Goal: Task Accomplishment & Management: Use online tool/utility

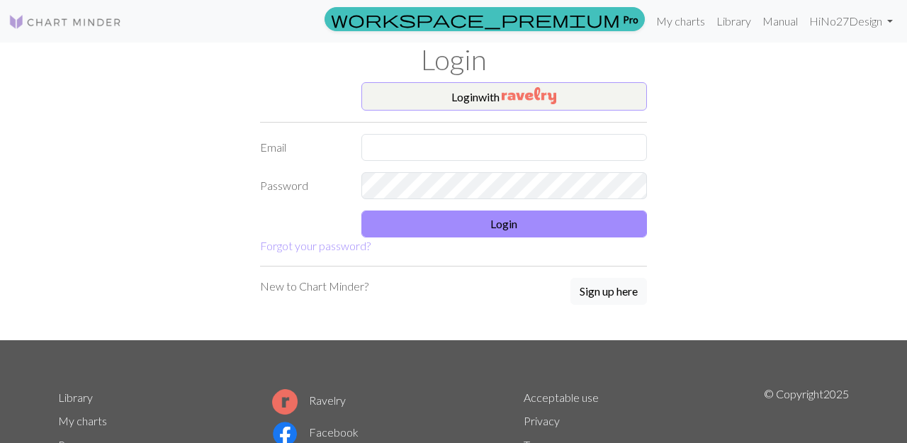
click at [501, 94] on button "Login with" at bounding box center [504, 96] width 286 height 28
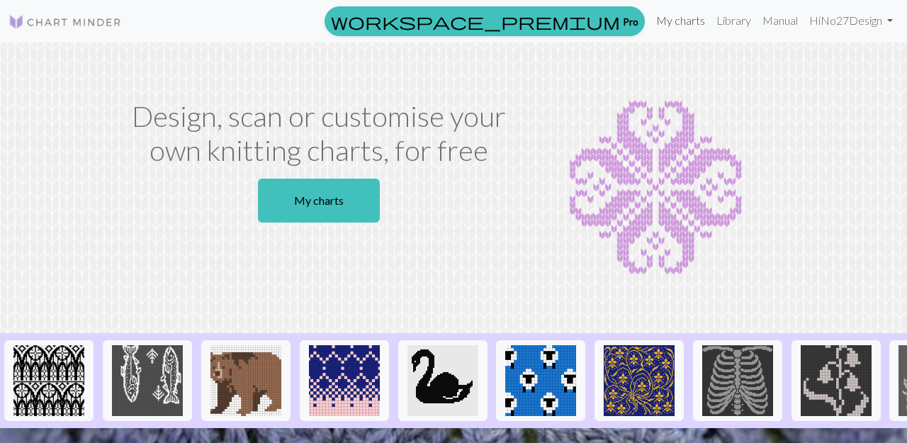
click at [676, 18] on link "My charts" at bounding box center [681, 20] width 60 height 28
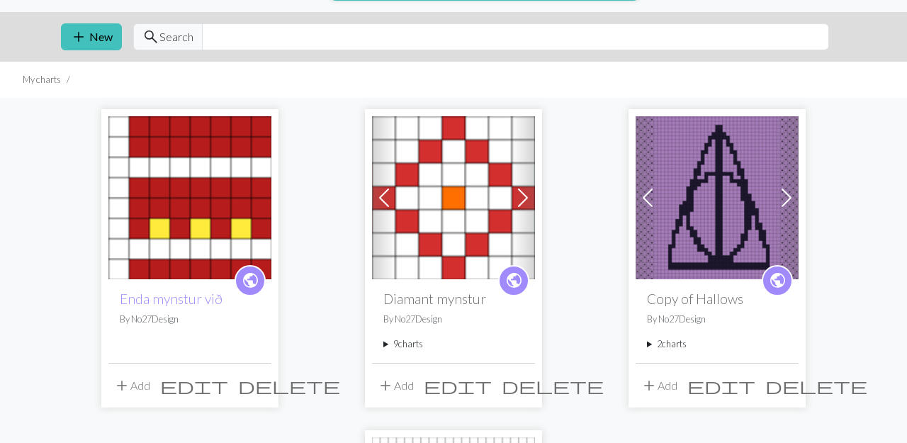
scroll to position [35, 0]
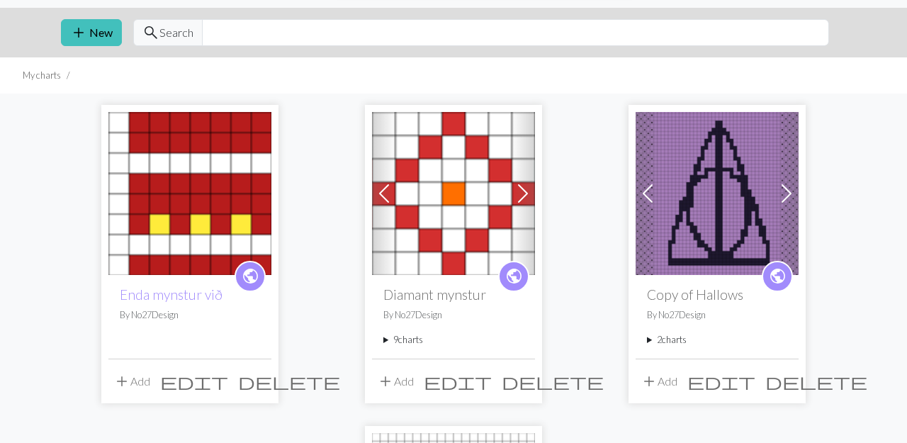
click at [219, 200] on img at bounding box center [189, 193] width 163 height 163
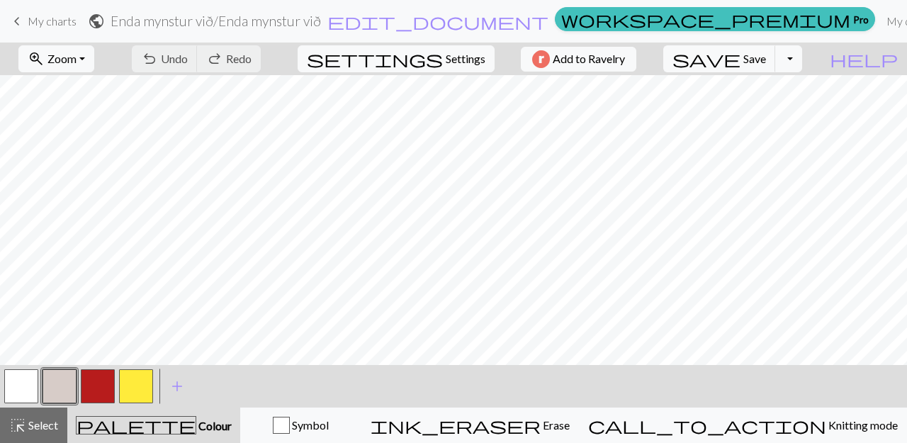
click at [26, 383] on button "button" at bounding box center [21, 386] width 34 height 34
click at [103, 383] on button "button" at bounding box center [98, 386] width 34 height 34
click at [23, 383] on button "button" at bounding box center [21, 386] width 34 height 34
click at [138, 388] on button "button" at bounding box center [136, 386] width 34 height 34
click at [95, 389] on button "button" at bounding box center [98, 386] width 34 height 34
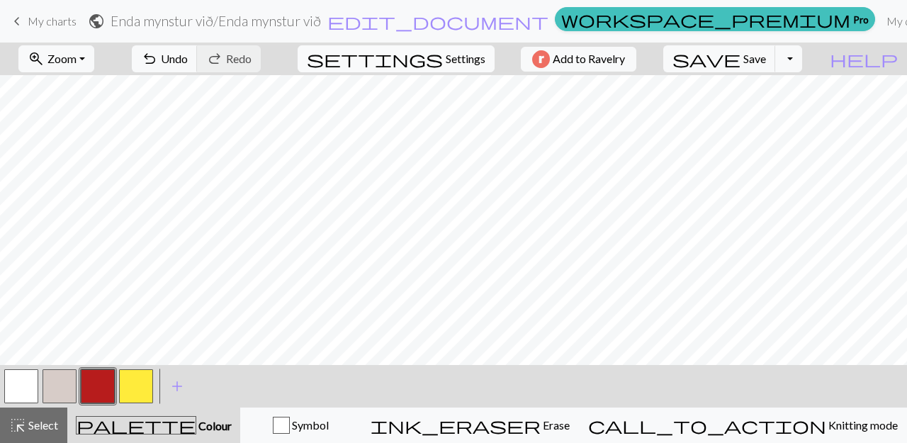
click at [459, 58] on span "Settings" at bounding box center [466, 58] width 40 height 17
select select "aran"
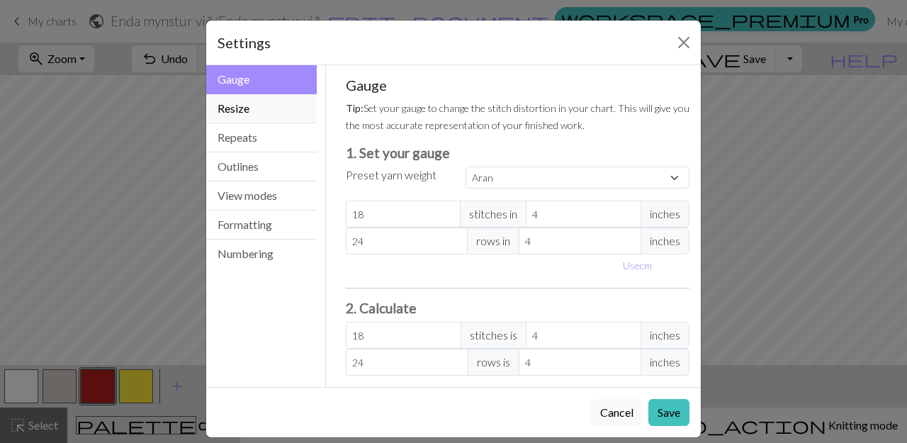
click at [248, 111] on button "Resize" at bounding box center [261, 108] width 111 height 29
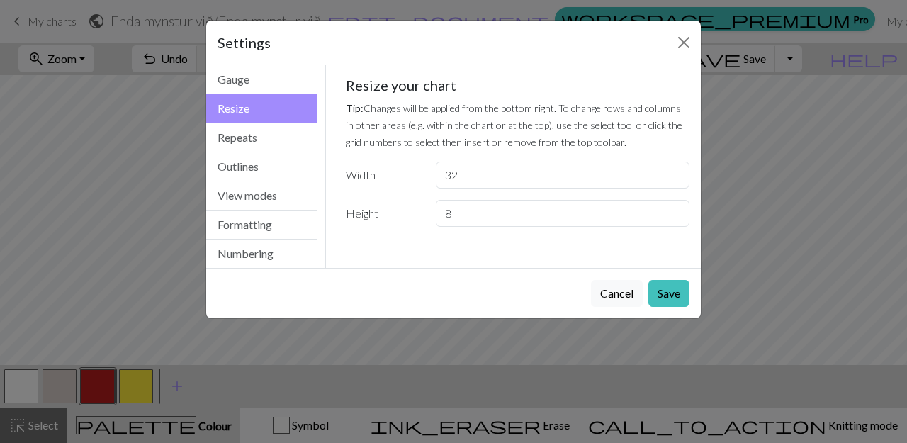
drag, startPoint x: 506, startPoint y: 39, endPoint x: 430, endPoint y: 42, distance: 75.9
click at [430, 42] on div "Settings" at bounding box center [453, 43] width 495 height 45
drag, startPoint x: 473, startPoint y: 176, endPoint x: 450, endPoint y: 176, distance: 23.4
click at [450, 176] on input "32" at bounding box center [563, 175] width 254 height 27
type input "3"
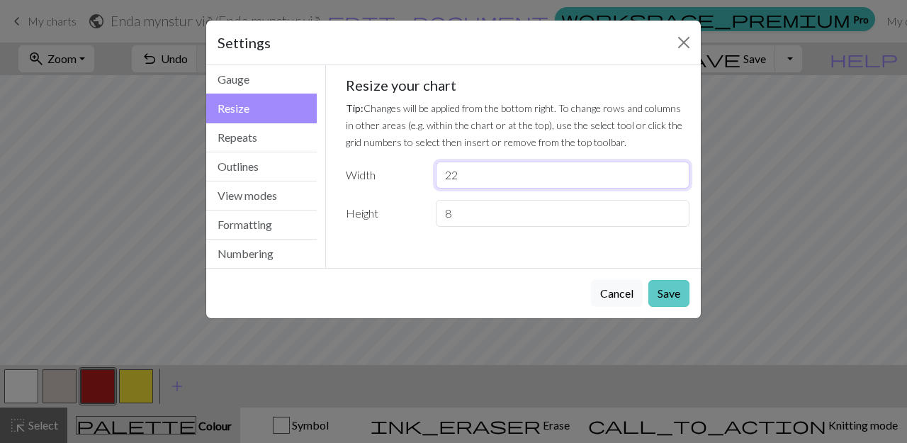
type input "22"
click at [674, 297] on button "Save" at bounding box center [669, 293] width 41 height 27
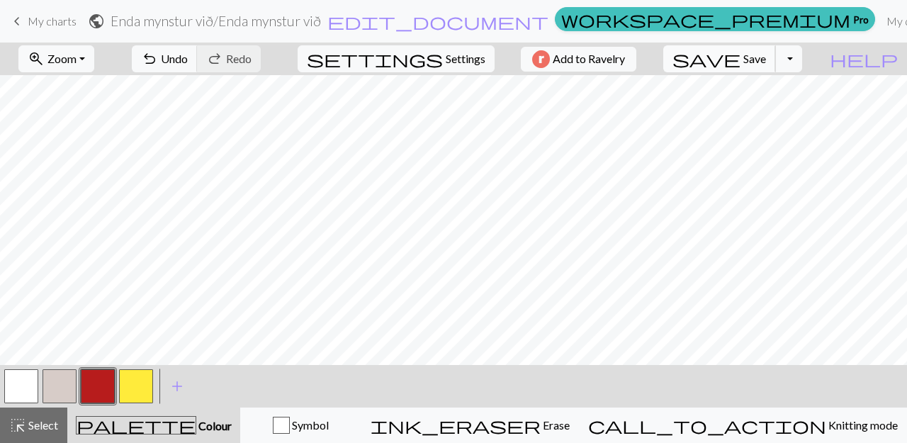
click at [741, 57] on span "save" at bounding box center [707, 59] width 68 height 20
click at [802, 57] on button "Toggle Dropdown" at bounding box center [788, 58] width 27 height 27
click at [773, 118] on button "save_alt Download" at bounding box center [685, 112] width 234 height 23
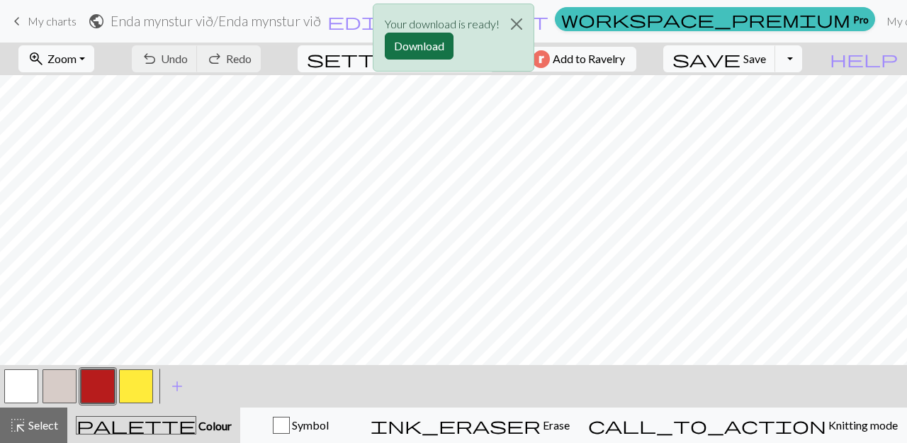
click at [413, 45] on button "Download" at bounding box center [419, 46] width 69 height 27
